Goal: Task Accomplishment & Management: Manage account settings

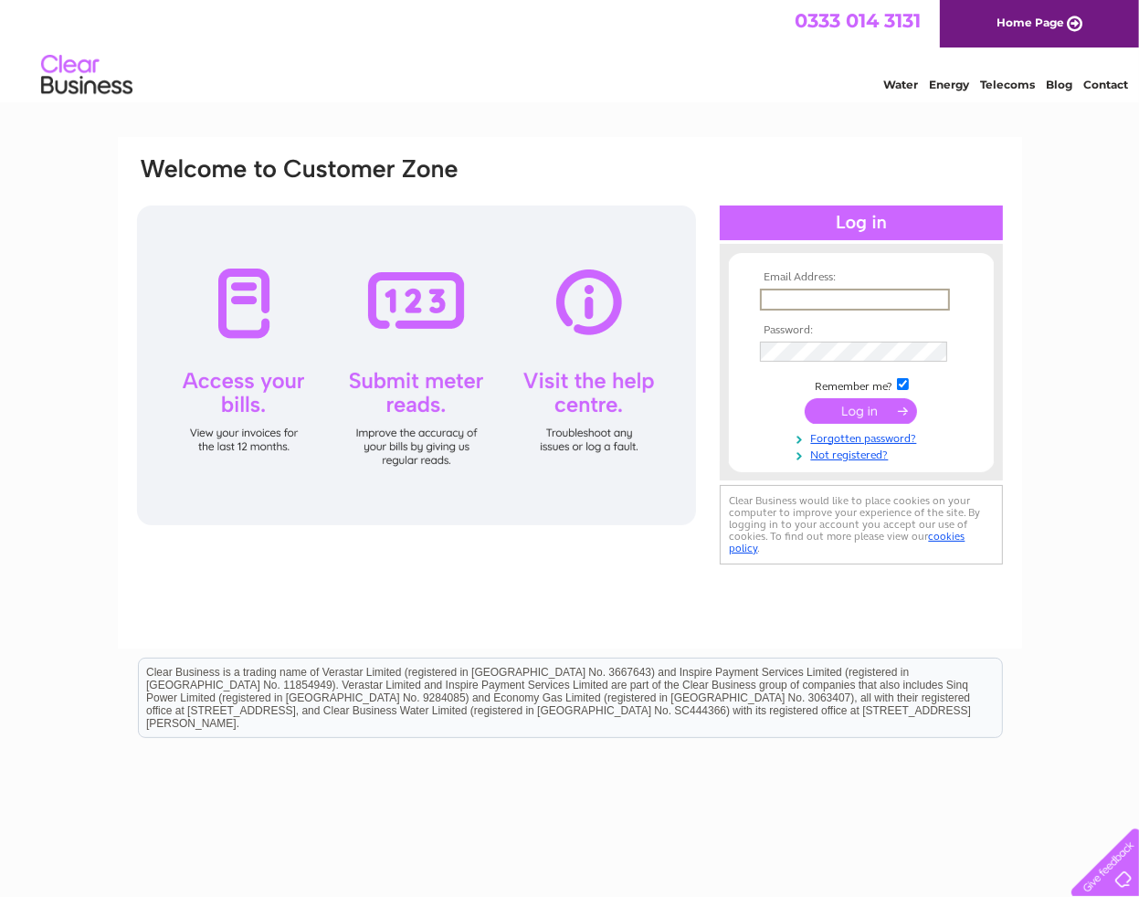
click at [783, 298] on input "text" at bounding box center [855, 300] width 190 height 22
click at [783, 295] on input "text" at bounding box center [855, 300] width 190 height 22
type input "[EMAIL_ADDRESS][DOMAIN_NAME]"
click at [1047, 278] on div "Email Address: jb-jewellery@outlook.com Password: Forgotten password?" at bounding box center [569, 549] width 1139 height 824
click at [877, 440] on link "Forgotten password?" at bounding box center [863, 434] width 207 height 17
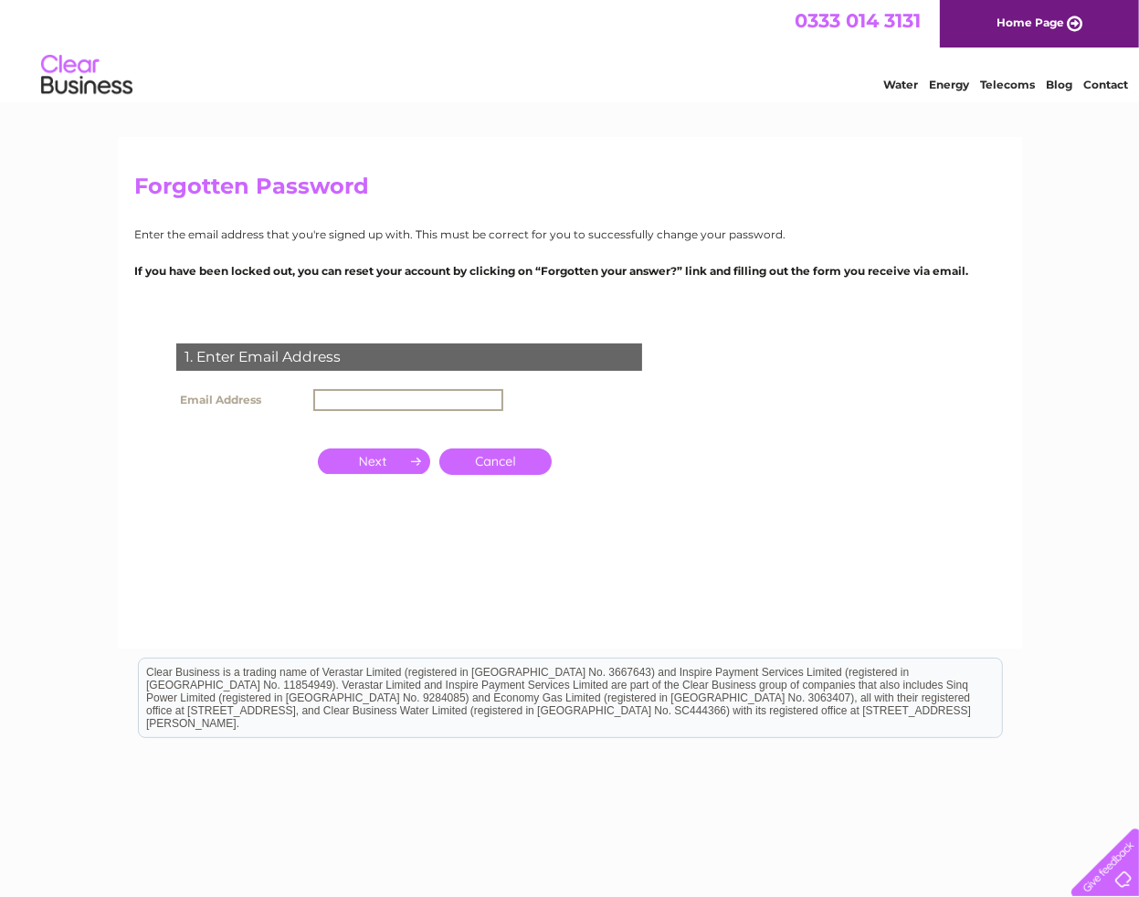
click at [369, 390] on input "text" at bounding box center [408, 400] width 190 height 22
type input "[EMAIL_ADDRESS][DOMAIN_NAME]"
click input "submit" at bounding box center [0, 0] width 0 height 0
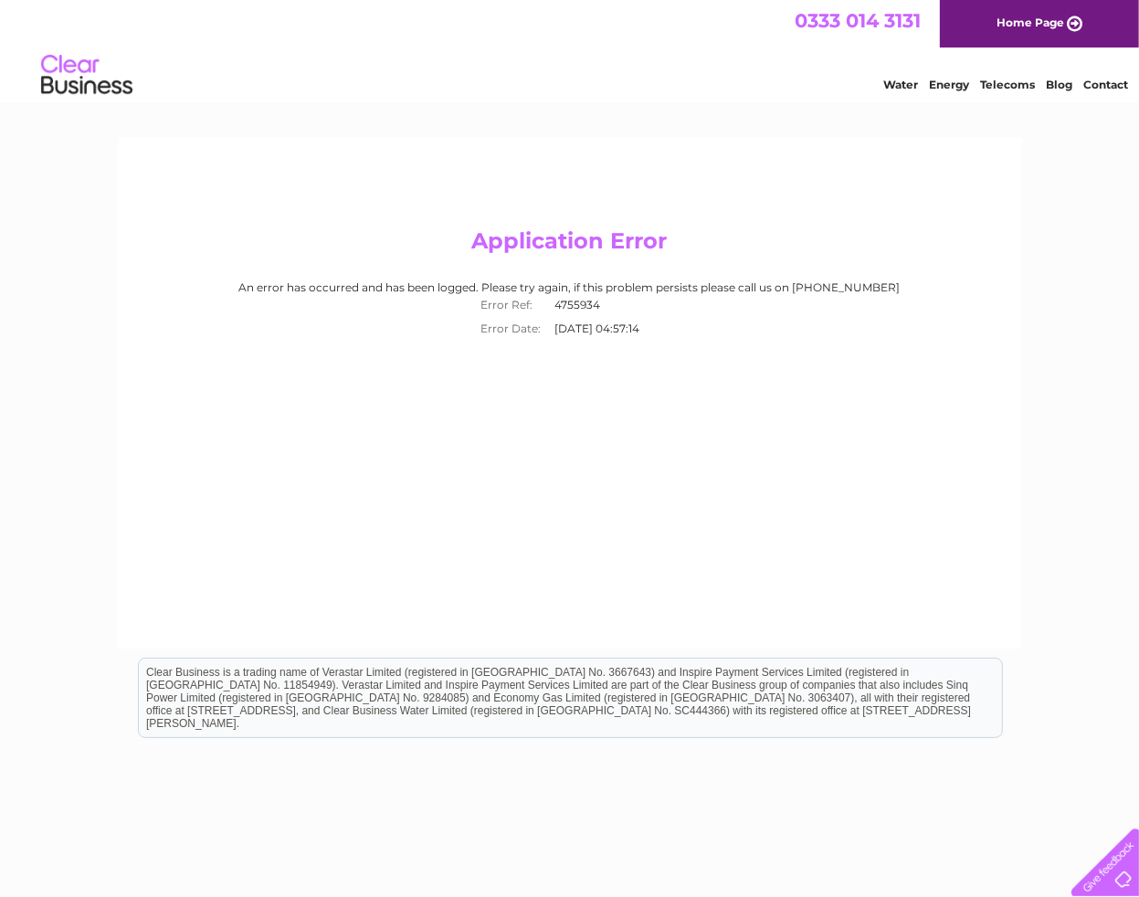
click at [899, 83] on link "Water" at bounding box center [900, 85] width 35 height 14
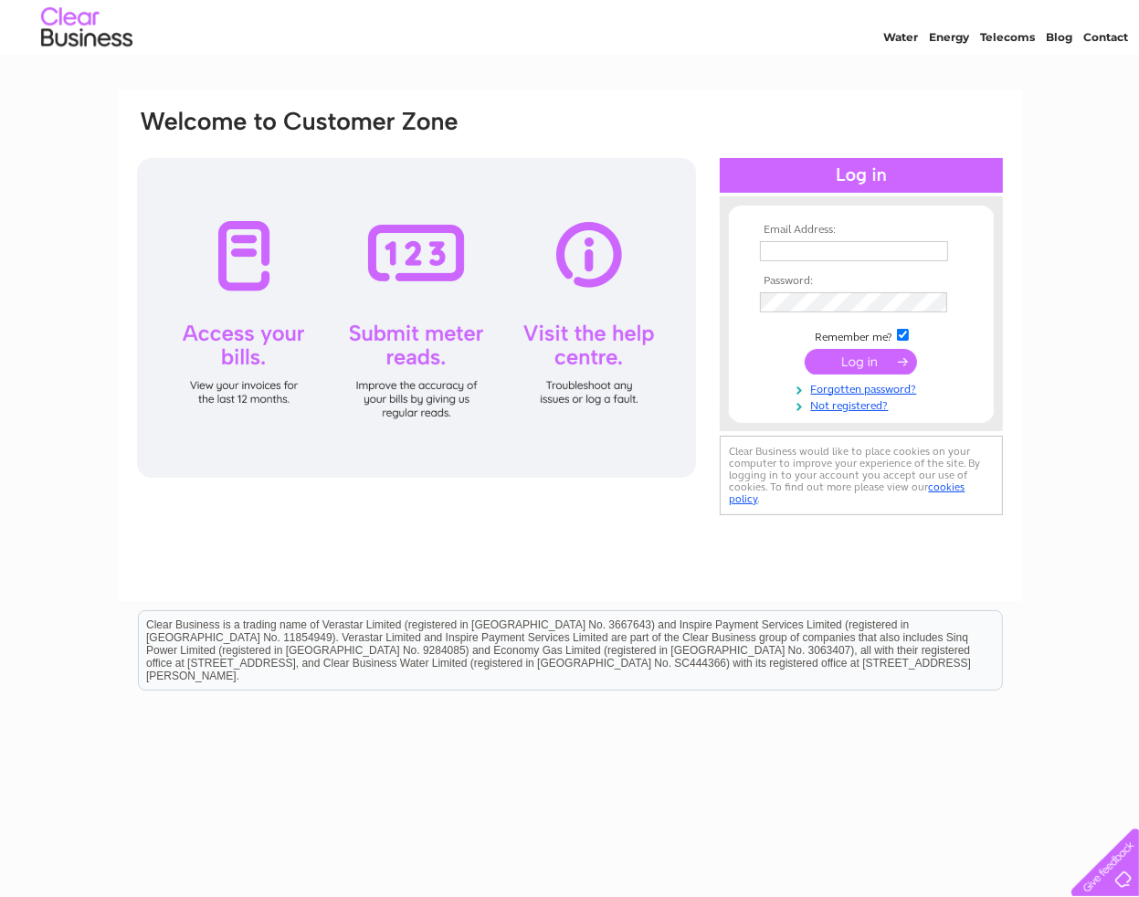
scroll to position [77, 0]
